Goal: Task Accomplishment & Management: Manage account settings

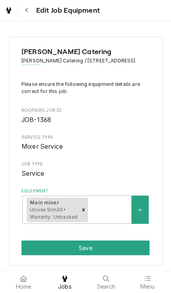
click at [146, 211] on button "Equipment" at bounding box center [140, 210] width 17 height 28
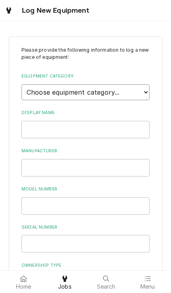
click at [32, 87] on select "Choose equipment category... Cooking Equipment Fryers Ovens and Ranges Concessi…" at bounding box center [85, 92] width 128 height 16
select select "4"
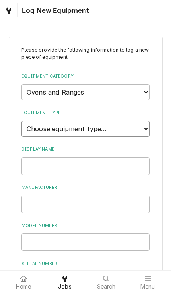
click at [145, 121] on select "Choose equipment type... Combi Oven Convection Oven Countertop Electric Range C…" at bounding box center [85, 129] width 128 height 16
select select "21"
click at [142, 157] on input "Display Name" at bounding box center [85, 165] width 128 height 17
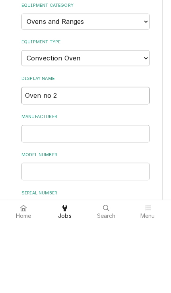
click at [23, 157] on input "Oven no 2" at bounding box center [85, 165] width 128 height 17
type input "Outdoor Oven no 2"
click at [31, 196] on input "Manufacturer" at bounding box center [85, 204] width 128 height 17
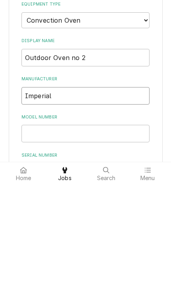
type input "Imperial"
click at [31, 233] on input "Model Number" at bounding box center [85, 241] width 128 height 17
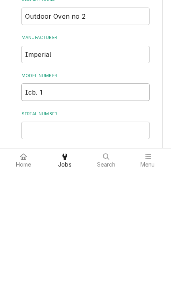
scroll to position [35, 0]
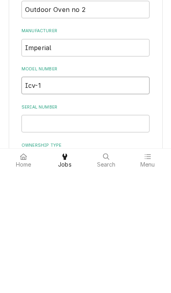
type input "Icv-1"
click at [29, 237] on input "Serial Number" at bounding box center [85, 245] width 128 height 17
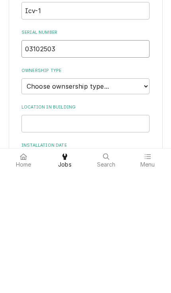
scroll to position [110, 0]
type input "03102503"
click at [25, 200] on select "Choose ownsership type... Unknown Owned Leased Rented" at bounding box center [85, 208] width 128 height 16
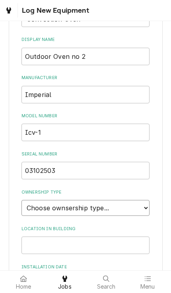
select select "1"
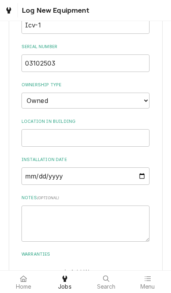
scroll to position [218, 0]
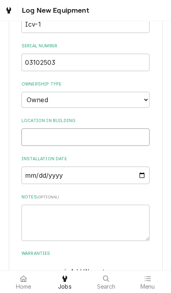
click at [31, 128] on input "Location in Building" at bounding box center [85, 136] width 128 height 17
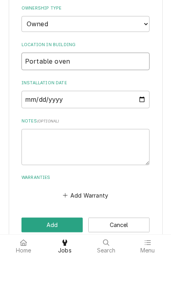
type input "Portable oven"
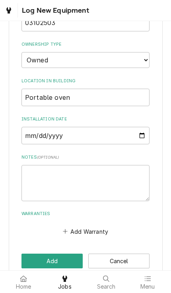
scroll to position [257, 0]
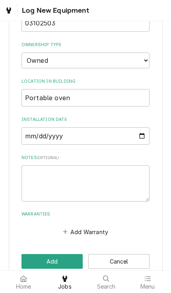
click at [66, 254] on button "Add" at bounding box center [51, 261] width 61 height 15
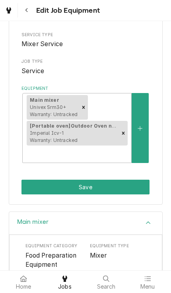
scroll to position [104, 0]
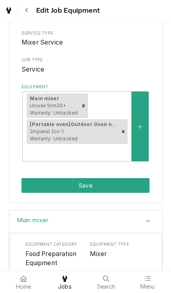
click at [136, 178] on button "Save" at bounding box center [85, 185] width 128 height 15
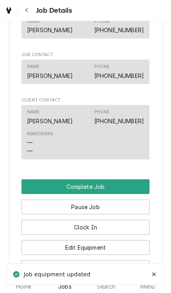
scroll to position [558, 0]
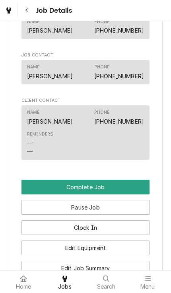
click at [137, 204] on button "Pause Job" at bounding box center [85, 207] width 128 height 15
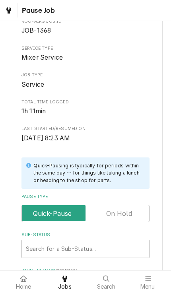
scroll to position [55, 0]
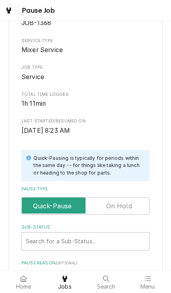
click at [138, 198] on input "Pause Type" at bounding box center [85, 205] width 121 height 17
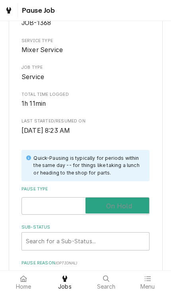
checkbox input "true"
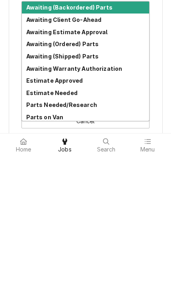
scroll to position [177, 0]
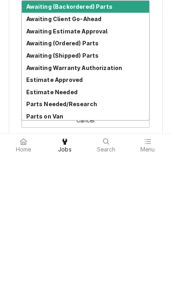
click at [106, 235] on div "Parts Needed/Research" at bounding box center [85, 241] width 127 height 12
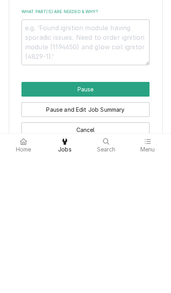
type textarea "x"
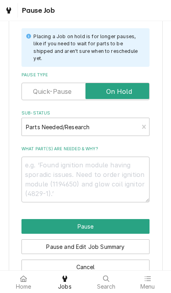
scroll to position [175, 0]
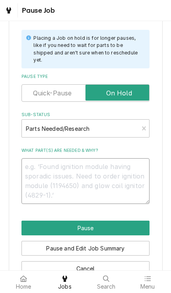
click at [126, 163] on textarea "What part(s) are needed & why?" at bounding box center [85, 181] width 128 height 46
click at [137, 161] on textarea "What part(s) are needed & why?" at bounding box center [85, 181] width 128 height 46
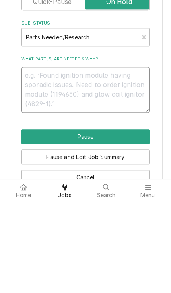
type textarea "F"
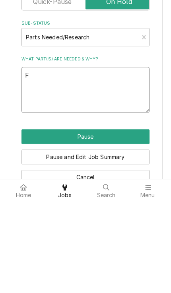
type textarea "x"
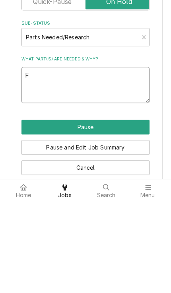
type textarea "Fo"
type textarea "x"
type textarea "Fou"
type textarea "x"
type textarea "Found"
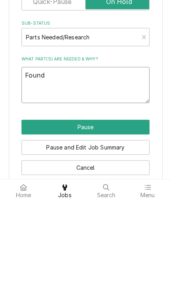
type textarea "x"
type textarea "Found t"
type textarea "x"
type textarea "Found th"
type textarea "x"
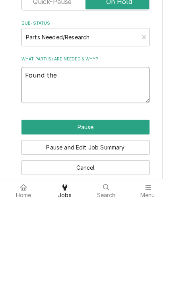
type textarea "Found the"
type textarea "x"
type textarea "Found the m"
type textarea "x"
type textarea "Found the mo"
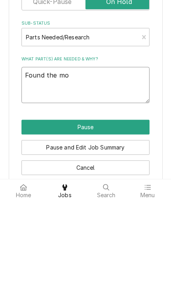
type textarea "x"
type textarea "Found the mot"
type textarea "x"
type textarea "Found the moto"
type textarea "x"
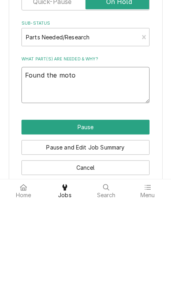
type textarea "Found the motor"
type textarea "x"
type textarea "Found the motor"
type textarea "x"
type textarea "Found the motor f"
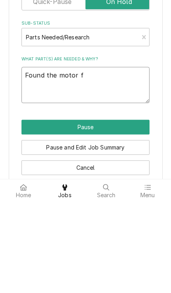
type textarea "x"
type textarea "Found the motor fa"
type textarea "x"
type textarea "Found the motor fam"
type textarea "x"
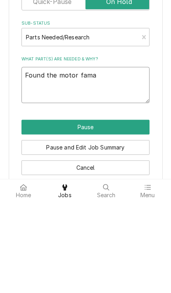
type textarea "Found the motor famag"
type textarea "x"
type textarea "Found the motor famaged"
type textarea "x"
type textarea "Found the motor famage"
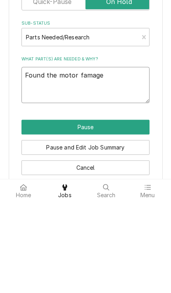
type textarea "x"
type textarea "Found the motor famag"
type textarea "x"
type textarea "Found the motor fama"
type textarea "x"
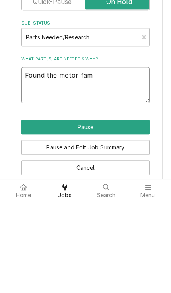
type textarea "Found the motor fa"
type textarea "x"
type textarea "Found the motor f"
type textarea "x"
type textarea "Found the motor"
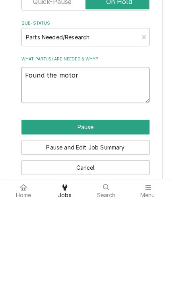
type textarea "x"
type textarea "Found the motor o"
type textarea "x"
type textarea "Found the motor on"
type textarea "x"
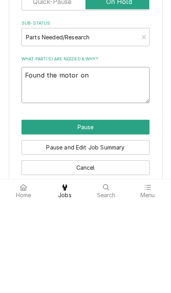
type textarea "Found the motor on"
type textarea "x"
type textarea "Found the motor on t"
type textarea "x"
type textarea "Found the motor on th"
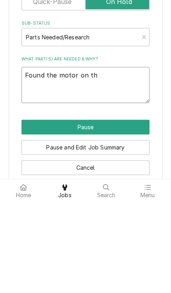
type textarea "x"
type textarea "Found the motor on the"
type textarea "x"
type textarea "Found the motor on the"
type textarea "x"
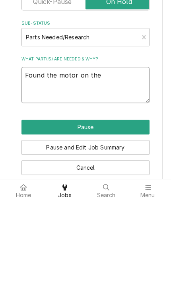
type textarea "Found the motor on the m"
type textarea "x"
type textarea "Found the motor on the mi"
type textarea "x"
type textarea "Found the motor on the mix"
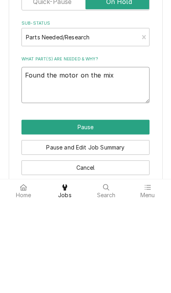
type textarea "x"
type textarea "Found the motor on the mixe"
type textarea "x"
type textarea "Found the motor on the mixer"
type textarea "x"
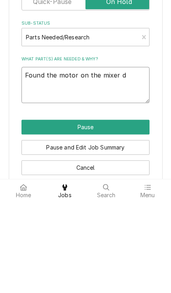
type textarea "Found the motor on the mixer da"
type textarea "x"
type textarea "Found the motor on the mixer dam"
type textarea "x"
type textarea "Found the motor on the mixer damag"
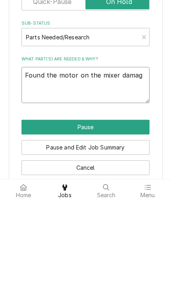
type textarea "x"
type textarea "Found the motor on the mixer damage"
type textarea "x"
type textarea "Found the motor on the mixer damaged"
type textarea "x"
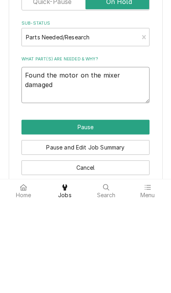
type textarea "Found the motor on the mixer damaged"
type textarea "x"
type textarea "Found the motor on the mixer damaged an"
type textarea "x"
type textarea "Found the motor on the mixer damaged and"
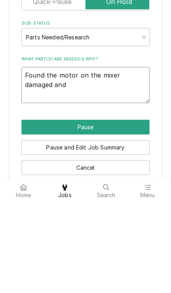
type textarea "x"
type textarea "Found the motor on the mixer damaged and"
type textarea "x"
type textarea "Found the motor on the mixer damaged and a"
type textarea "x"
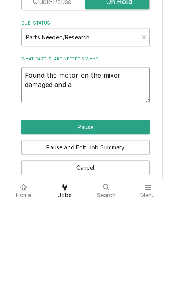
type textarea "Found the motor on the mixer damaged and a"
type textarea "x"
type textarea "Found the motor on the mixer damaged and a p"
type textarea "x"
type textarea "Found the motor on the mixer damaged and a pu"
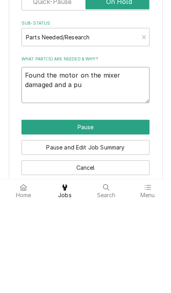
type textarea "x"
type textarea "Found the motor on the mixer damaged and a pul"
type textarea "x"
type textarea "Found the motor on the mixer damaged and a pull"
type textarea "x"
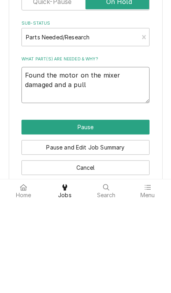
type textarea "Found the motor on the mixer damaged and a pulle"
type textarea "x"
type textarea "Found the motor on the mixer damaged and a pulley"
type textarea "x"
type textarea "Found the motor on the mixer damaged and a pulley"
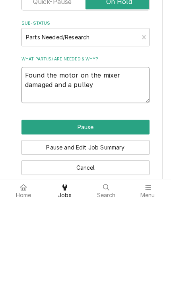
type textarea "x"
type textarea "Found the motor on the mixer damaged and a pulley b"
type textarea "x"
type textarea "Found the motor on the mixer damaged and a pulley be"
type textarea "x"
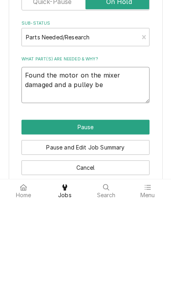
type textarea "Found the motor on the mixer damaged and a pulley bea"
type textarea "x"
type textarea "Found the motor on the mixer damaged and a pulley beari"
type textarea "x"
type textarea "Found the motor on the mixer damaged and a pulley bearin"
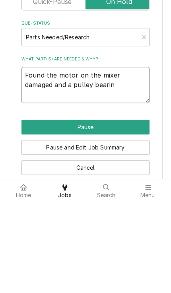
type textarea "x"
type textarea "Found the motor on the mixer damaged and a pulley bearing"
type textarea "x"
type textarea "Found the motor on the mixer damaged and a pulley bearings"
click at [69, 158] on textarea "Found the motor on the mixer damaged and a pulley bearings" at bounding box center [85, 176] width 128 height 36
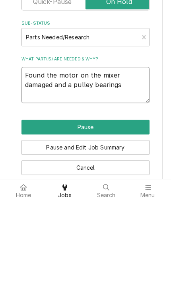
type textarea "x"
type textarea "Found the motor on the mixer damaged and pulley bearings"
type textarea "x"
type textarea "Found the motor on the mixer damaged and pulley bearings"
type textarea "x"
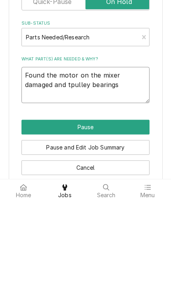
type textarea "Found the motor on the mixer damaged and thpulley bearings"
type textarea "x"
type textarea "Found the motor on the mixer damaged and thepulley bearings"
type textarea "x"
type textarea "Found the motor on the mixer damaged and the pulley bearings"
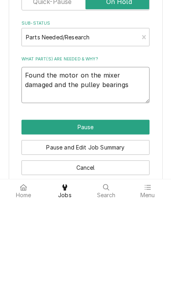
type textarea "x"
click at [145, 158] on textarea "Found the motor on the mixer damaged and the pulley bearings" at bounding box center [85, 176] width 128 height 36
type textarea "Found the motor on the mixer damaged and the pulley bearings"
type textarea "x"
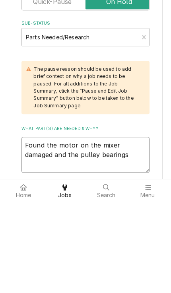
type textarea "Found the motor on the mixer damaged and the pulley bearings l"
type textarea "x"
type textarea "Found the motor on the mixer damaged and the pulley bearings lo"
type textarea "x"
type textarea "Found the motor on the mixer damaged and the pulley bearings loo"
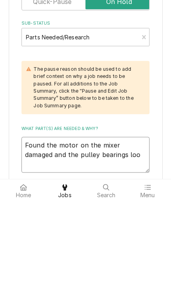
type textarea "x"
type textarea "Found the motor on the mixer damaged and the pulley bearings loos"
type textarea "x"
type textarea "Found the motor on the mixer damaged and the pulley bearings loose"
type textarea "x"
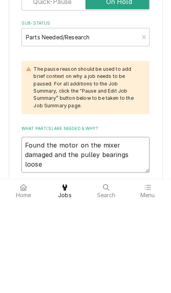
type textarea "Found the motor on the mixer damaged and the pulley bearings loose"
type textarea "x"
type textarea "Found the motor on the mixer damaged and the pulley bearings loose."
type textarea "x"
type textarea "Found the motor on the mixer damaged and the pulley bearings loose."
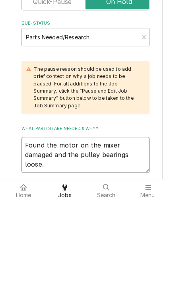
type textarea "x"
type textarea "Found the motor on the mixer damaged and the pulley bearings loose. O"
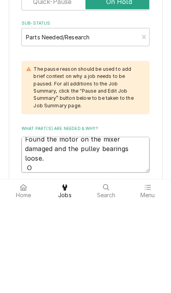
type textarea "x"
type textarea "Found the motor on the mixer damaged and the pulley bearings loose. Ov"
type textarea "x"
type textarea "Found the motor on the mixer damaged and the pulley bearings loose. Oven"
type textarea "x"
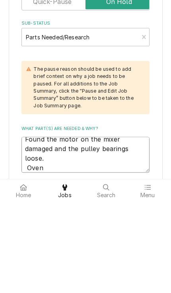
type textarea "Found the motor on the mixer damaged and the pulley bearings loose. Oven"
type textarea "x"
type textarea "Found the motor on the mixer damaged and the pulley bearings loose. Oven 1"
type textarea "x"
type textarea "Found the motor on the mixer damaged and the pulley bearings loose. Oven"
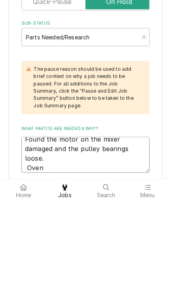
type textarea "x"
type textarea "Found the motor on the mixer damaged and the pulley bearings loose. Oven 2"
type textarea "x"
type textarea "Found the motor on the mixer damaged and the pulley bearings loose. Oven 2"
type textarea "x"
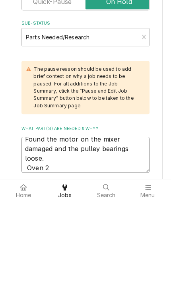
click at [25, 228] on textarea "Found the motor on the mixer damaged and the pulley bearings loose. Oven 2" at bounding box center [85, 246] width 128 height 36
type textarea "Found the motor on the mixer damaged and the pulley bearings loose. Oven 2"
type textarea "x"
type textarea "Found the motor on the mixer damaged and the pulley bearings loose. Oven 2"
type textarea "x"
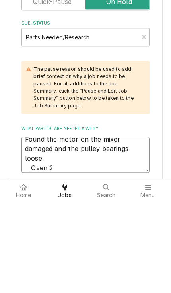
type textarea "Found the motor on the mixer damaged and the pulley bearings loose. Oven 2"
type textarea "x"
type textarea "Found the motor on the mixer damaged and the pulley bearings loose. Oven 2"
type textarea "x"
type textarea "Found the motor on the mixer damaged and the pulley bearings loose. Oven 2"
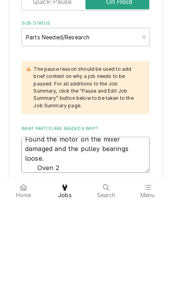
click at [70, 228] on textarea "Found the motor on the mixer damaged and the pulley bearings loose. Oven 2" at bounding box center [85, 246] width 128 height 36
type textarea "x"
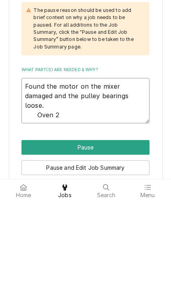
scroll to position [235, 0]
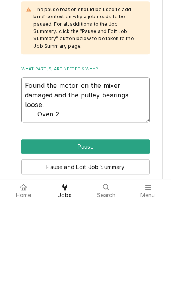
type textarea "Found the motor on the mixer damaged and the pulley bearings loose. Oven 2 I"
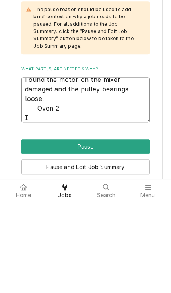
scroll to position [6, 0]
type textarea "x"
type textarea "Found the motor on the mixer damaged and the pulley bearings loose. Oven 2 I f"
type textarea "x"
type textarea "Found the motor on the mixer damaged and the pulley bearings loose. Oven 2 I fo"
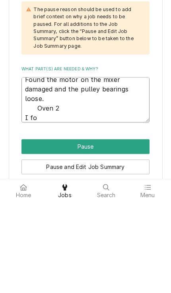
type textarea "x"
type textarea "Found the motor on the mixer damaged and the pulley bearings loose. Oven 2 I fou"
type textarea "x"
type textarea "Found the motor on the mixer damaged and the pulley bearings loose. Oven 2 I fo…"
type textarea "x"
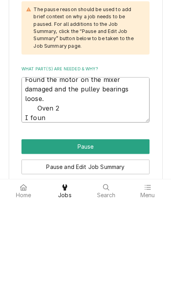
type textarea "Found the motor on the mixer damaged and the pulley bearings loose. Oven 2 I fo…"
type textarea "x"
type textarea "Found the motor on the mixer damaged and the pulley bearings loose. Oven 2 I fo…"
type textarea "x"
type textarea "Found the motor on the mixer damaged and the pulley bearings loose. Oven 2 I fo…"
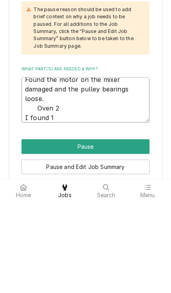
type textarea "x"
type textarea "Found the motor on the mixer damaged and the pulley bearings loose. Oven 2 I fo…"
type textarea "x"
type textarea "Found the motor on the mixer damaged and the pulley bearings loose. Oven 2 I fo…"
type textarea "x"
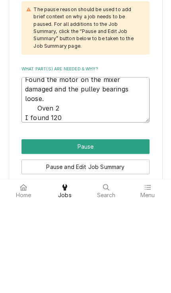
type textarea "Found the motor on the mixer damaged and the pulley bearings loose. Oven 2 I fo…"
type textarea "x"
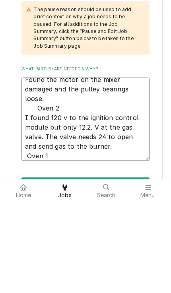
click at [26, 169] on textarea "Found the motor on the mixer damaged and the pulley bearings loose. Oven 2 I fo…" at bounding box center [85, 211] width 128 height 84
click at [74, 169] on textarea "Found the motor on the mixer damaged and the pulley bearings loose. Oven 2 I fo…" at bounding box center [85, 211] width 128 height 84
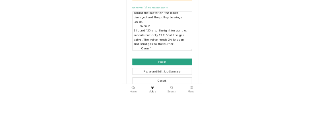
scroll to position [289, 0]
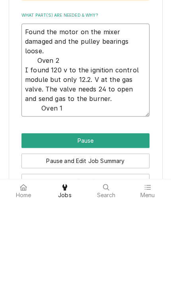
click at [128, 115] on textarea "Found the motor on the mixer damaged and the pulley bearings loose. Oven 2 I fo…" at bounding box center [85, 161] width 128 height 93
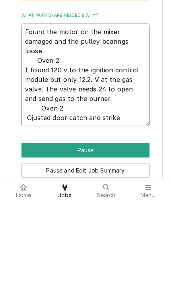
click at [29, 115] on textarea "Found the motor on the mixer damaged and the pulley bearings loose. Oven 2 I fo…" at bounding box center [85, 166] width 128 height 103
click at [141, 115] on textarea "Found the motor on the mixer damaged and the pulley bearings loose. Oven 2 I fo…" at bounding box center [85, 166] width 128 height 103
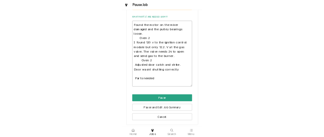
scroll to position [359, 0]
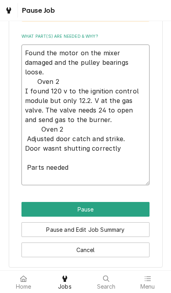
click at [138, 151] on textarea "Found the motor on the mixer damaged and the pulley bearings loose. Oven 2 I fo…" at bounding box center [85, 115] width 128 height 141
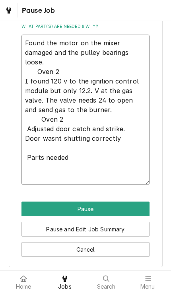
scroll to position [368, 0]
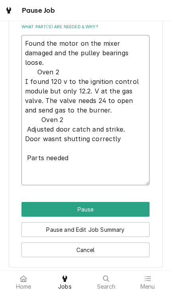
click at [143, 151] on textarea "Found the motor on the mixer damaged and the pulley bearings loose. Oven 2 I fo…" at bounding box center [85, 110] width 128 height 151
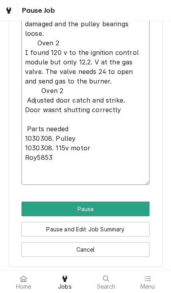
scroll to position [397, 0]
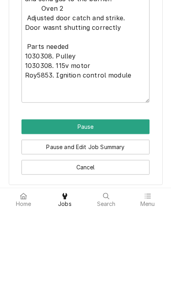
click at [138, 202] on button "Pause" at bounding box center [85, 209] width 128 height 15
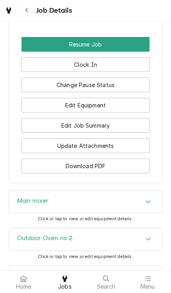
scroll to position [896, 0]
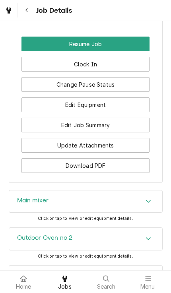
click at [32, 97] on button "Edit Equipment" at bounding box center [85, 104] width 128 height 15
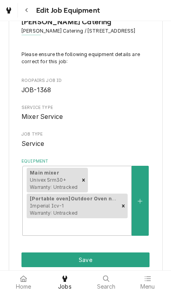
scroll to position [43, 0]
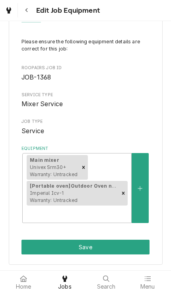
click at [147, 184] on button "Equipment" at bounding box center [140, 188] width 17 height 70
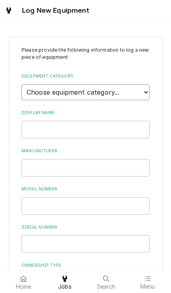
click at [35, 84] on select "Choose equipment category... Cooking Equipment Fryers Ovens and Ranges Concessi…" at bounding box center [85, 92] width 128 height 16
select select "4"
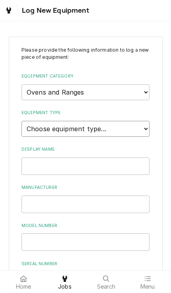
click at [142, 121] on select "Choose equipment type... Combi Oven Convection Oven Countertop Electric Range C…" at bounding box center [85, 129] width 128 height 16
click at [144, 157] on input "Display Name" at bounding box center [85, 165] width 128 height 17
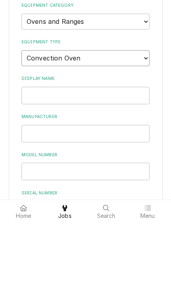
click at [81, 121] on select "Choose equipment type... Combi Oven Convection Oven Countertop Electric Range C…" at bounding box center [85, 129] width 128 height 16
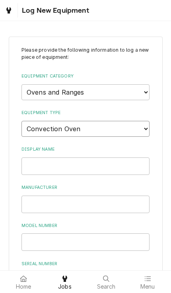
select select "26"
click at [143, 158] on input "Display Name" at bounding box center [85, 165] width 128 height 17
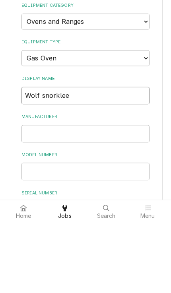
type input "Wolf snorklee"
click at [29, 196] on input "Manufacturer" at bounding box center [85, 204] width 128 height 17
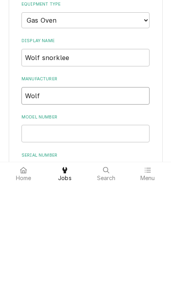
type input "Wolf"
click at [75, 157] on input "Wolf snorklee" at bounding box center [85, 165] width 128 height 17
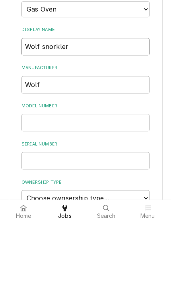
scroll to position [59, 0]
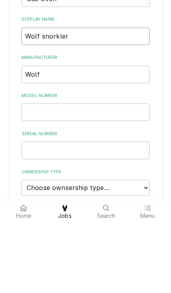
type input "Wolf snorkler"
click at [29, 174] on input "Model Number" at bounding box center [85, 182] width 128 height 17
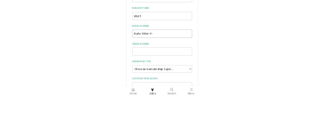
scroll to position [85, 0]
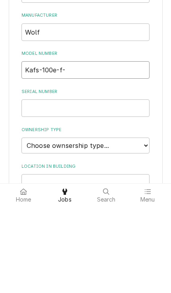
type input "Kafs-100e-f-"
click at [28, 186] on input "Serial Number" at bounding box center [85, 194] width 128 height 17
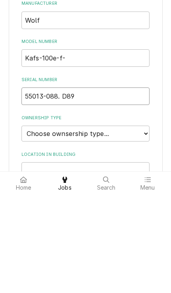
scroll to position [178, 0]
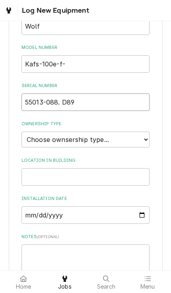
type input "55013-088. D89"
click at [147, 132] on select "Choose ownsership type... Unknown Owned Leased Rented" at bounding box center [85, 140] width 128 height 16
select select "1"
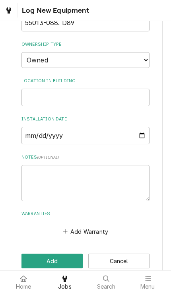
scroll to position [257, 0]
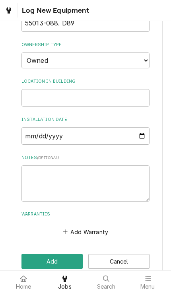
click at [57, 254] on button "Add" at bounding box center [51, 261] width 61 height 15
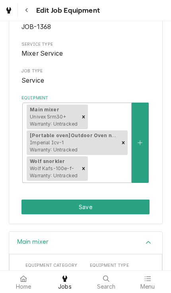
scroll to position [94, 0]
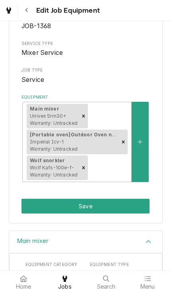
click at [134, 207] on button "Save" at bounding box center [85, 206] width 128 height 15
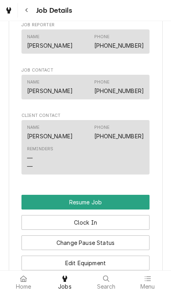
scroll to position [737, 0]
